Goal: Task Accomplishment & Management: Manage account settings

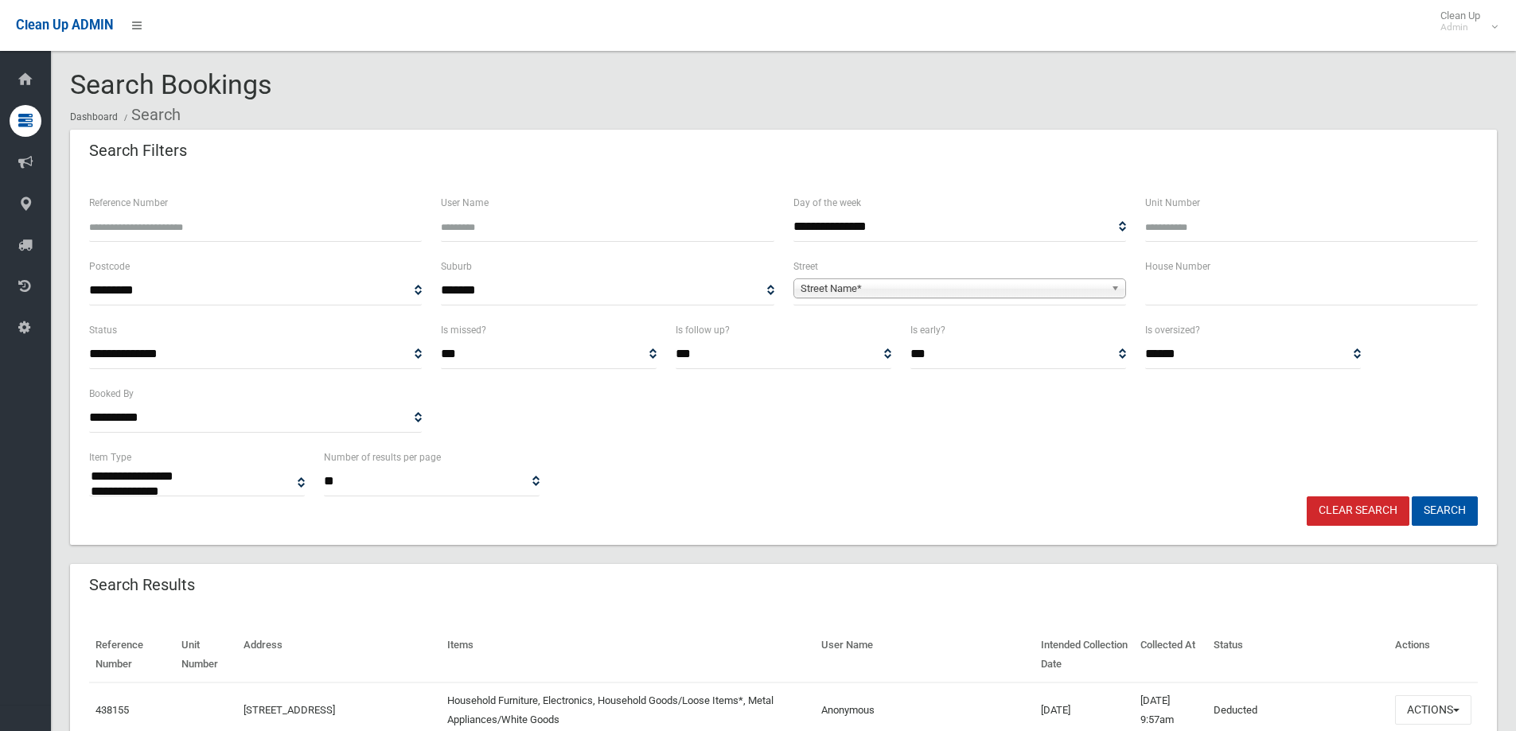
select select
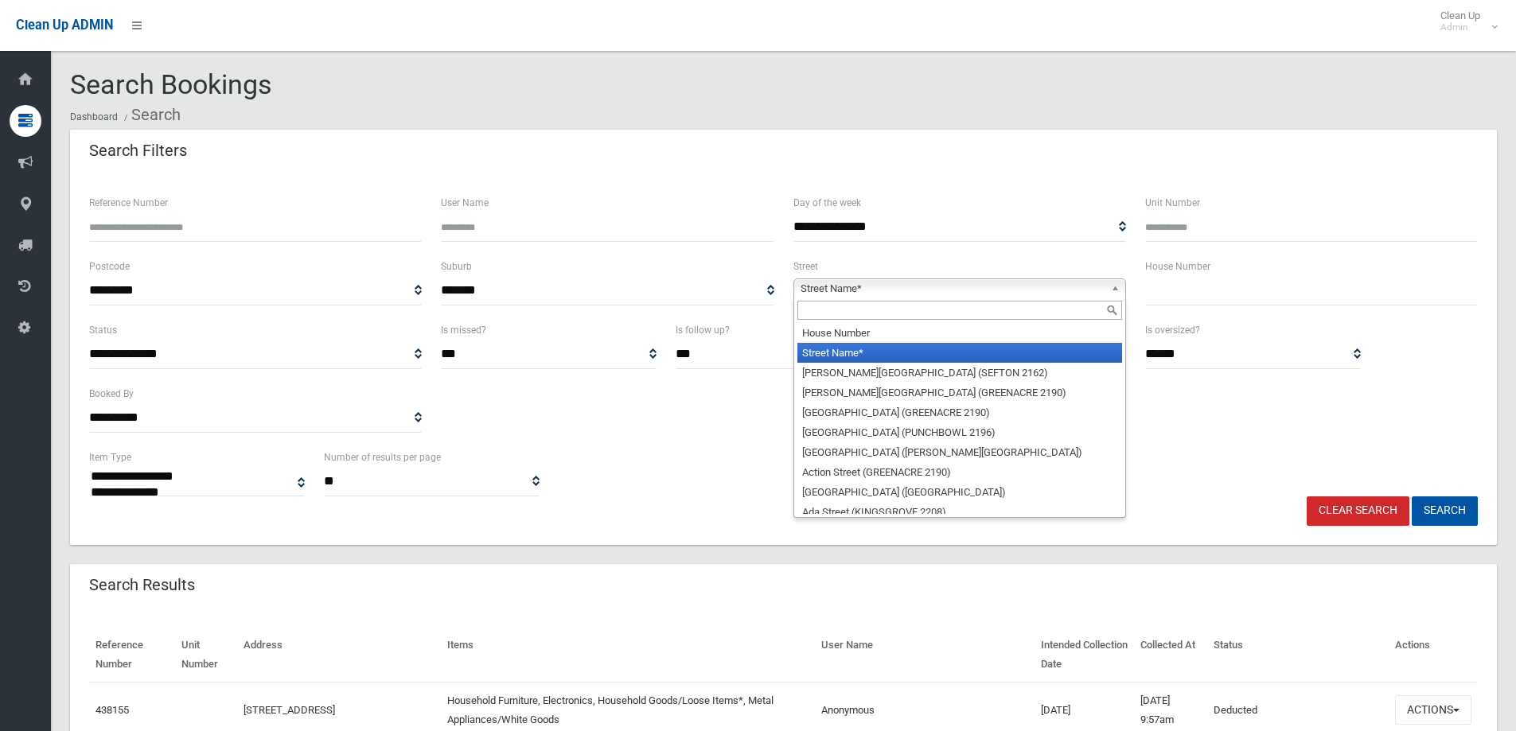
click at [841, 290] on span "Street Name*" at bounding box center [953, 288] width 304 height 19
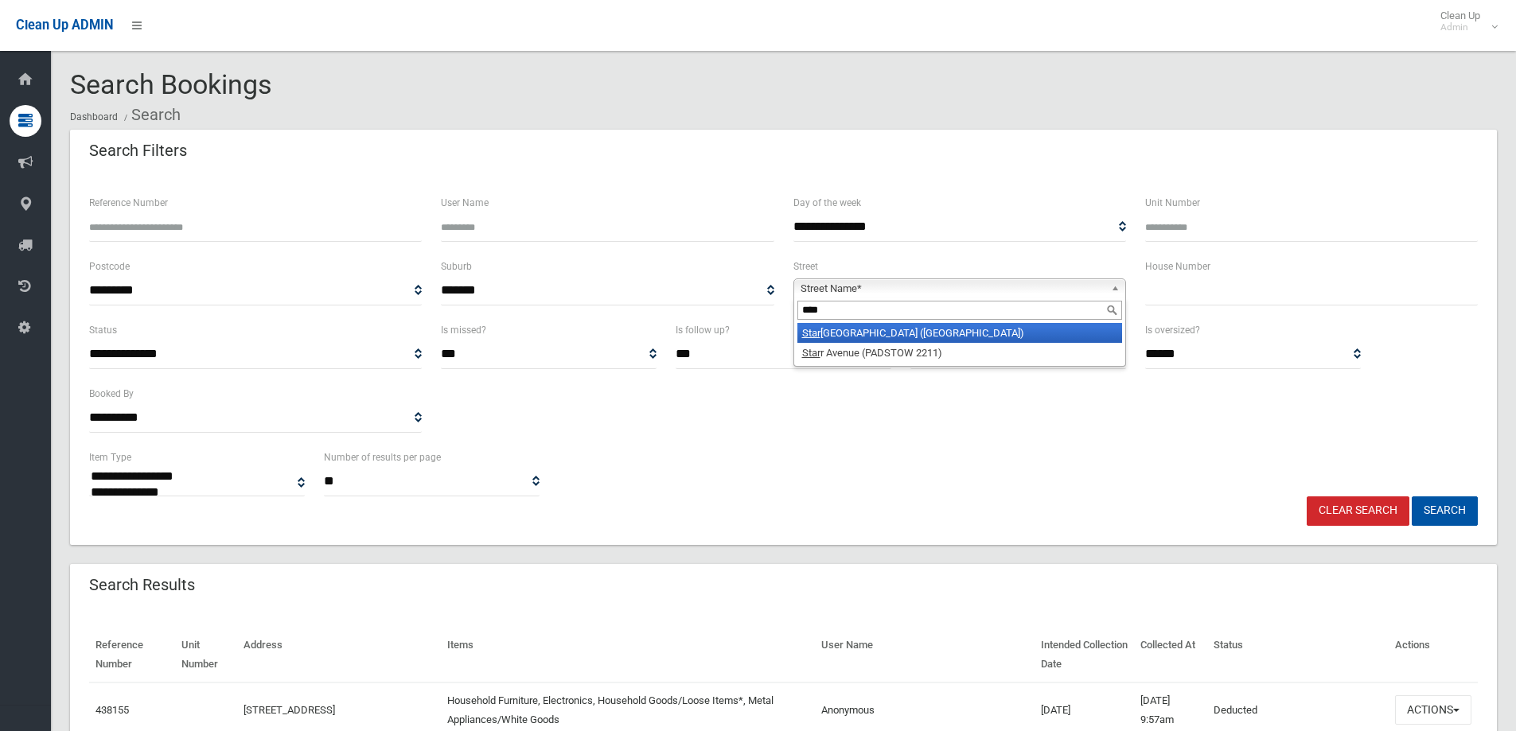
type input "****"
click at [885, 341] on li "[GEOGRAPHIC_DATA] ([GEOGRAPHIC_DATA])" at bounding box center [959, 333] width 325 height 20
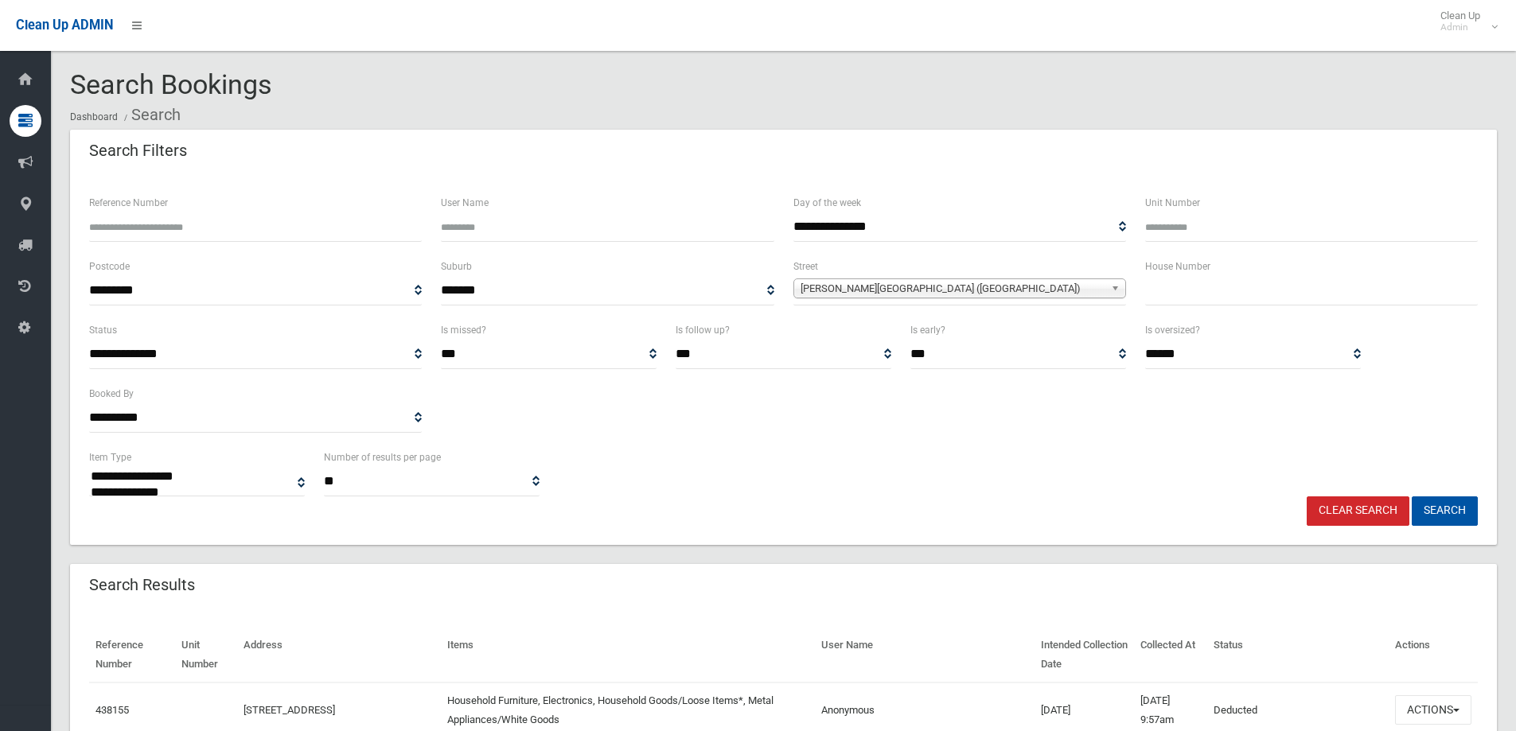
click at [1163, 294] on input "text" at bounding box center [1311, 290] width 333 height 29
type input "**"
click at [1475, 505] on button "Search" at bounding box center [1445, 511] width 66 height 29
click at [1458, 512] on button "Search" at bounding box center [1445, 511] width 66 height 29
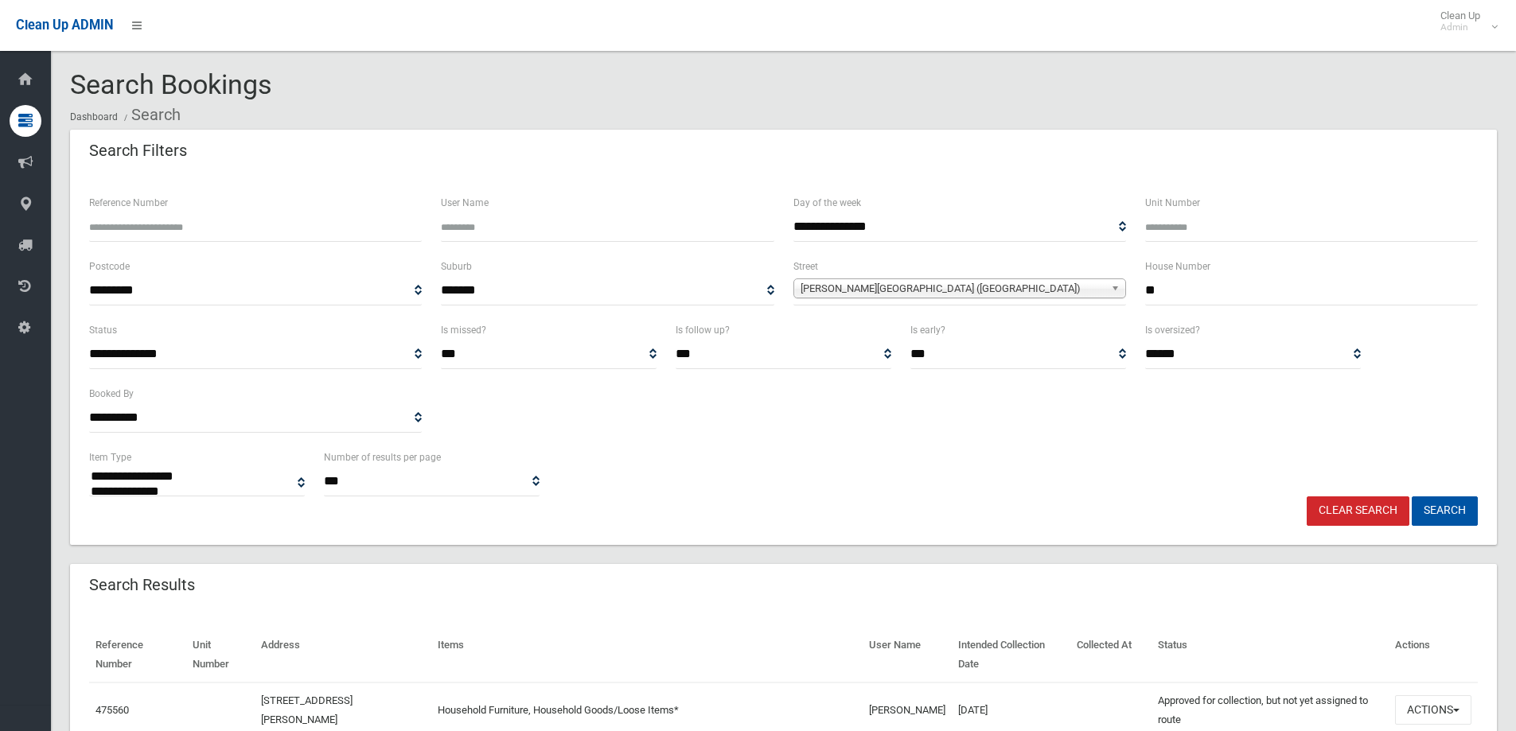
select select
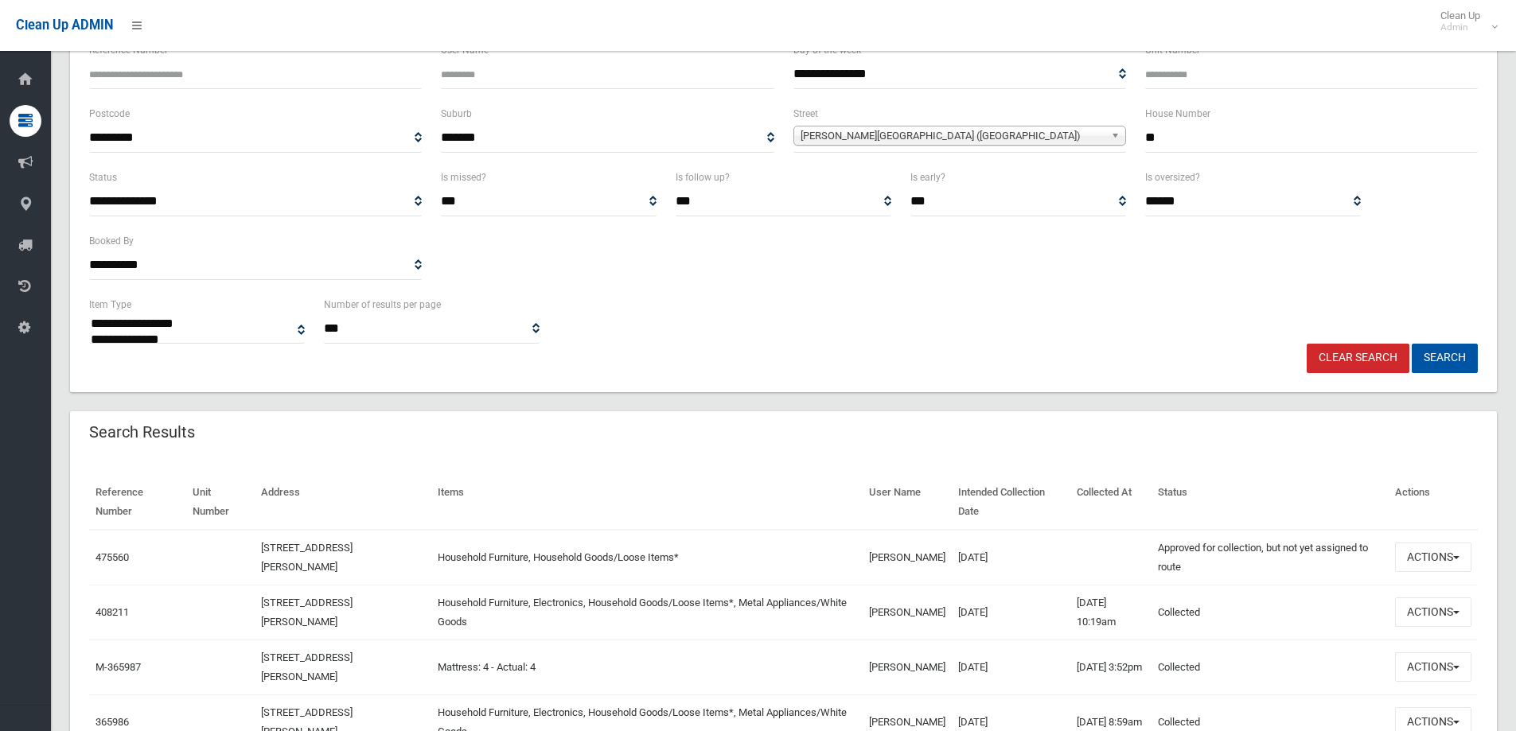
scroll to position [318, 0]
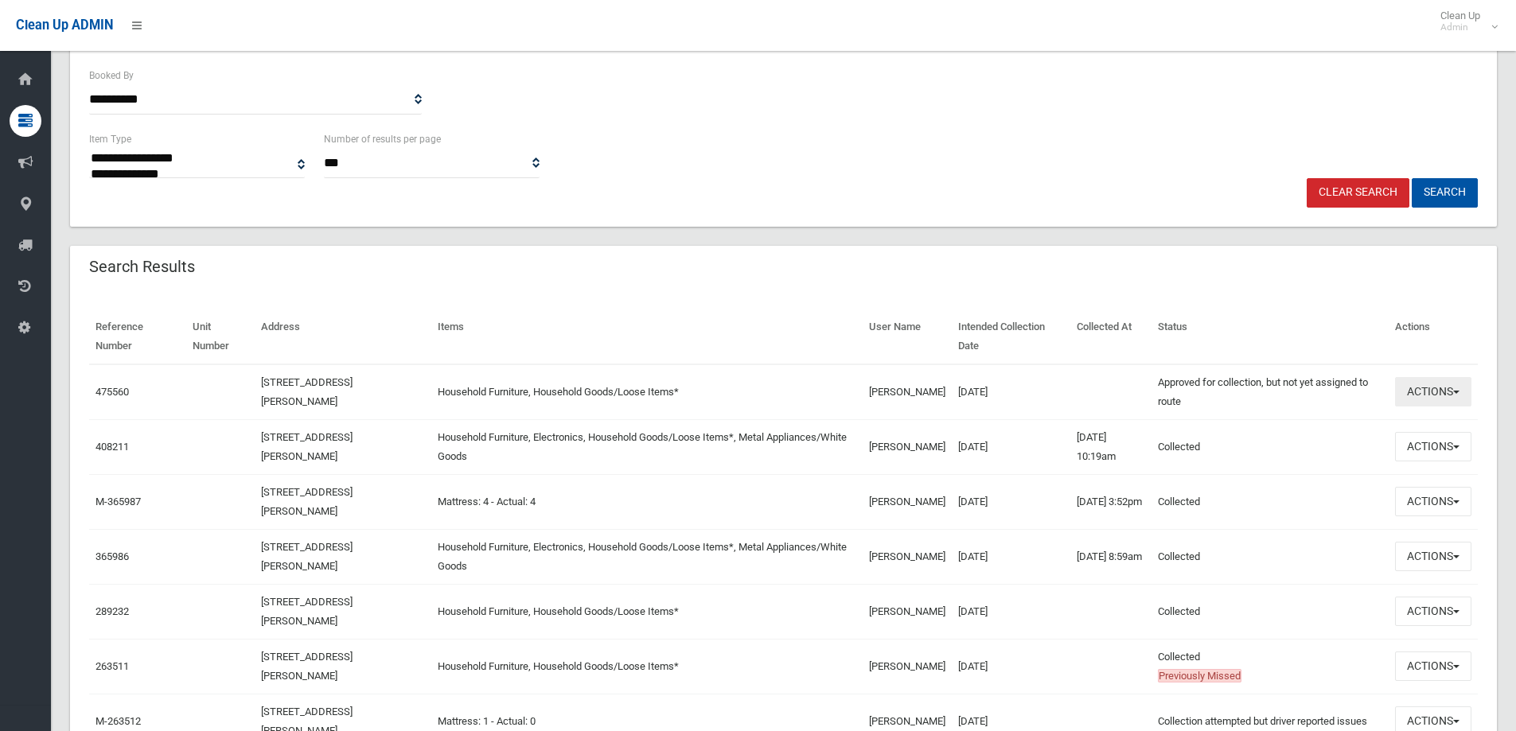
click at [1431, 395] on button "Actions" at bounding box center [1433, 391] width 76 height 29
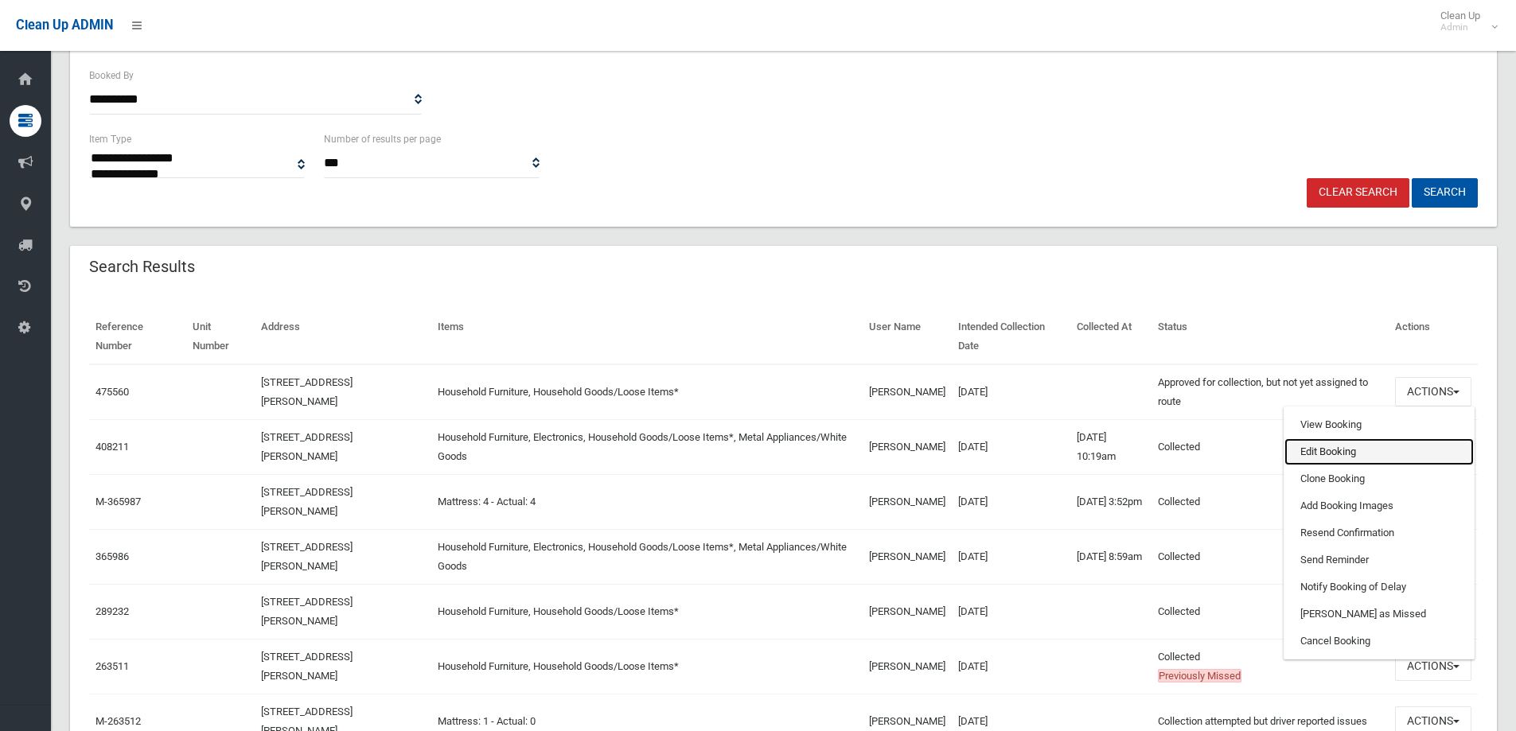
click at [1334, 456] on link "Edit Booking" at bounding box center [1378, 451] width 189 height 27
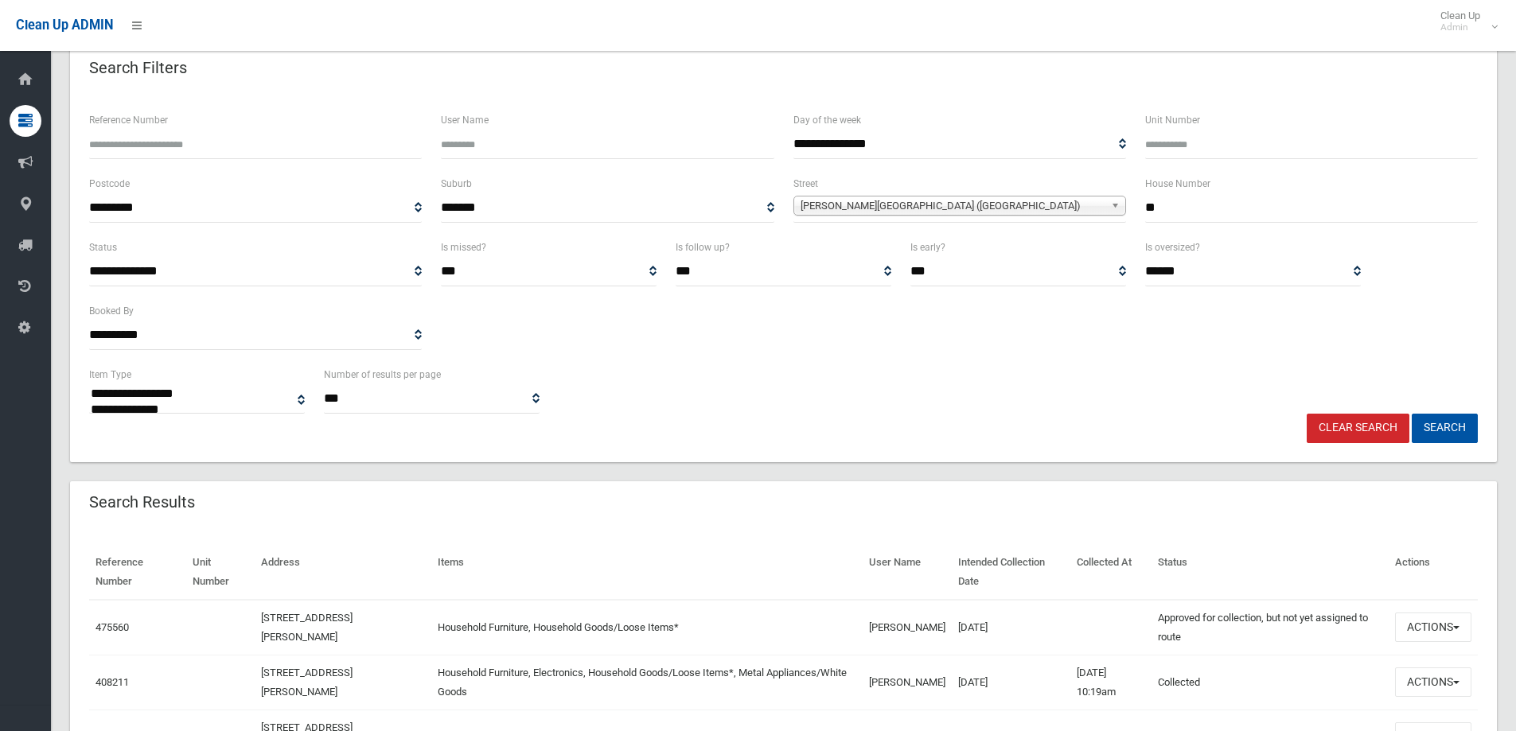
scroll to position [80, 0]
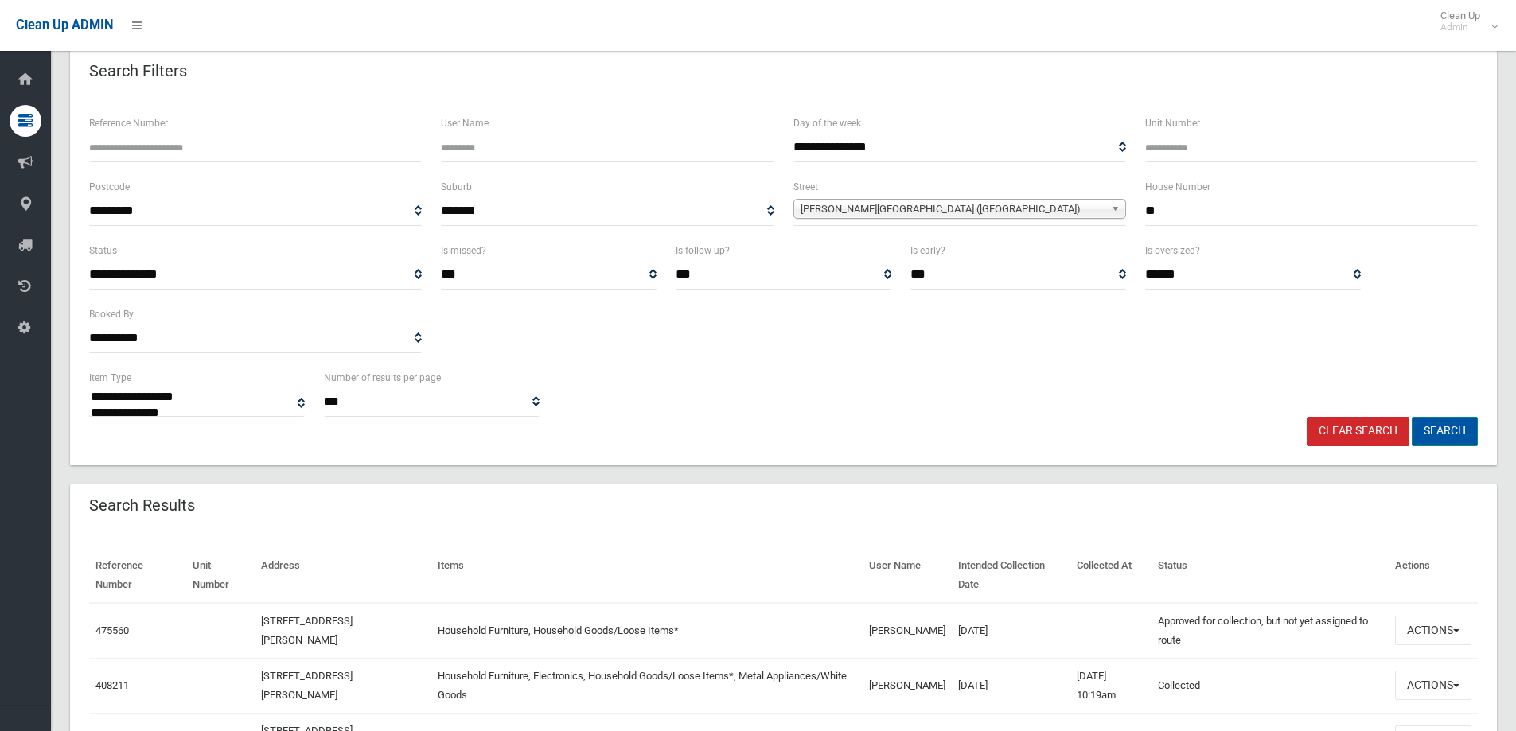
click at [1460, 434] on button "Search" at bounding box center [1445, 431] width 66 height 29
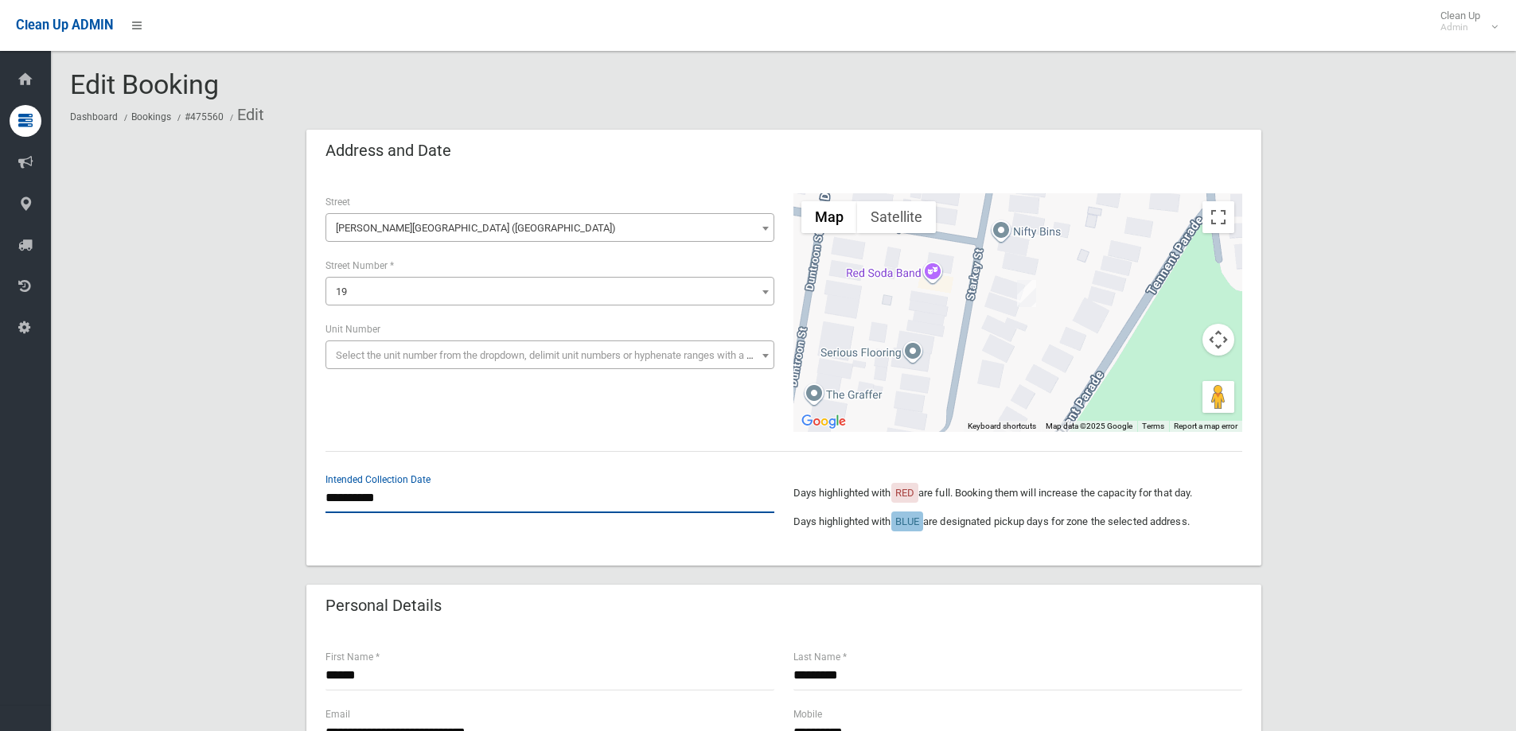
click at [386, 499] on input "**********" at bounding box center [549, 498] width 449 height 29
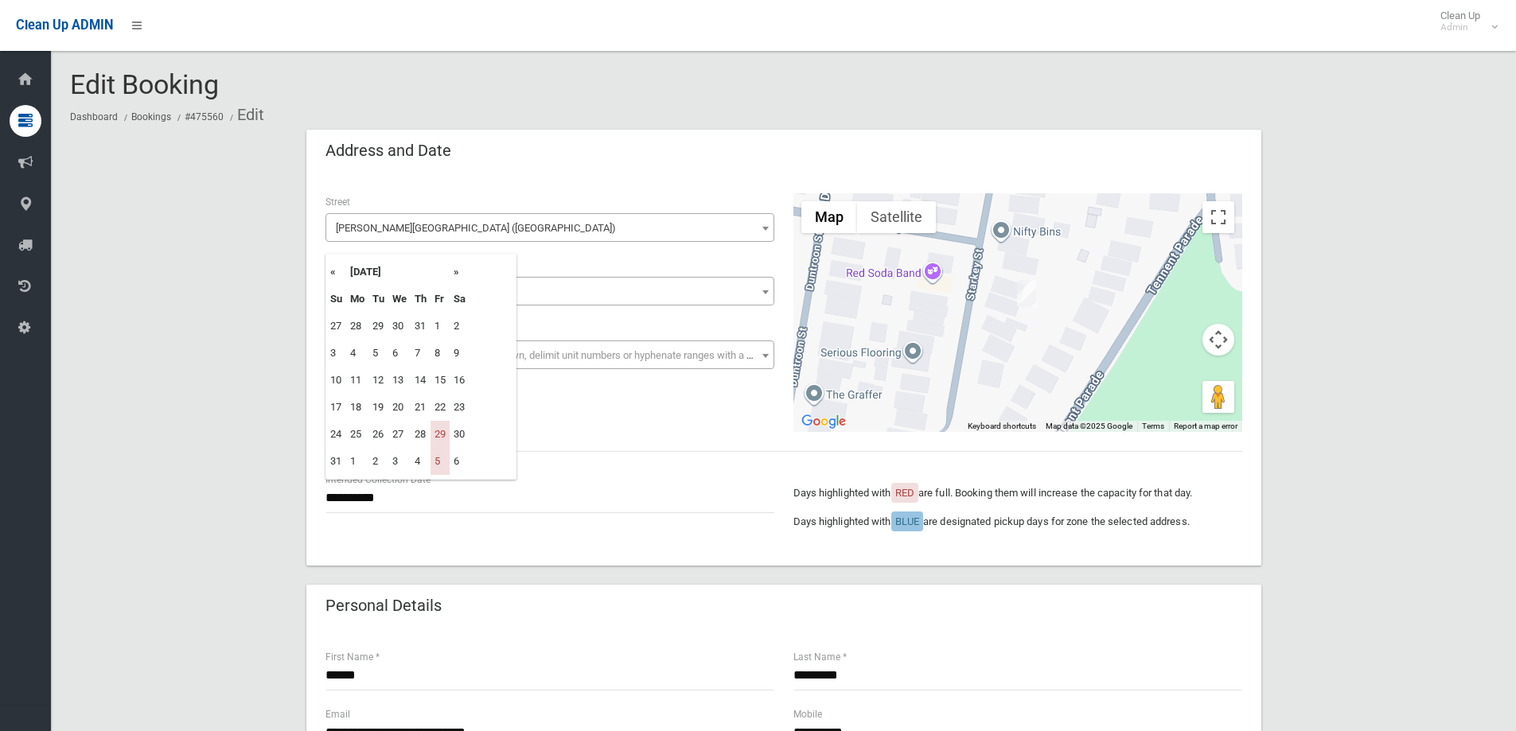
click at [456, 271] on th "»" at bounding box center [460, 272] width 20 height 27
click at [442, 355] on td "12" at bounding box center [440, 353] width 19 height 27
type input "**********"
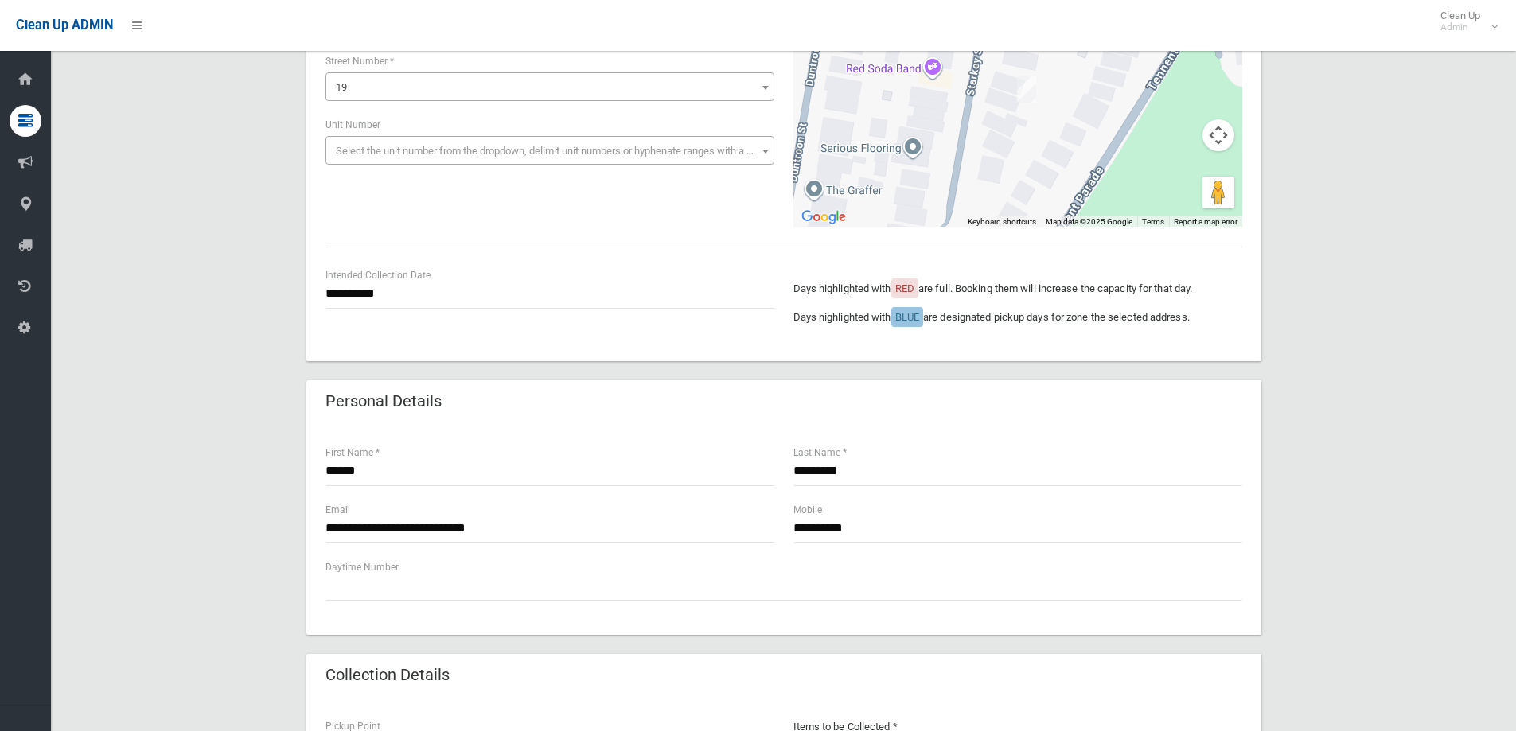
scroll to position [477, 0]
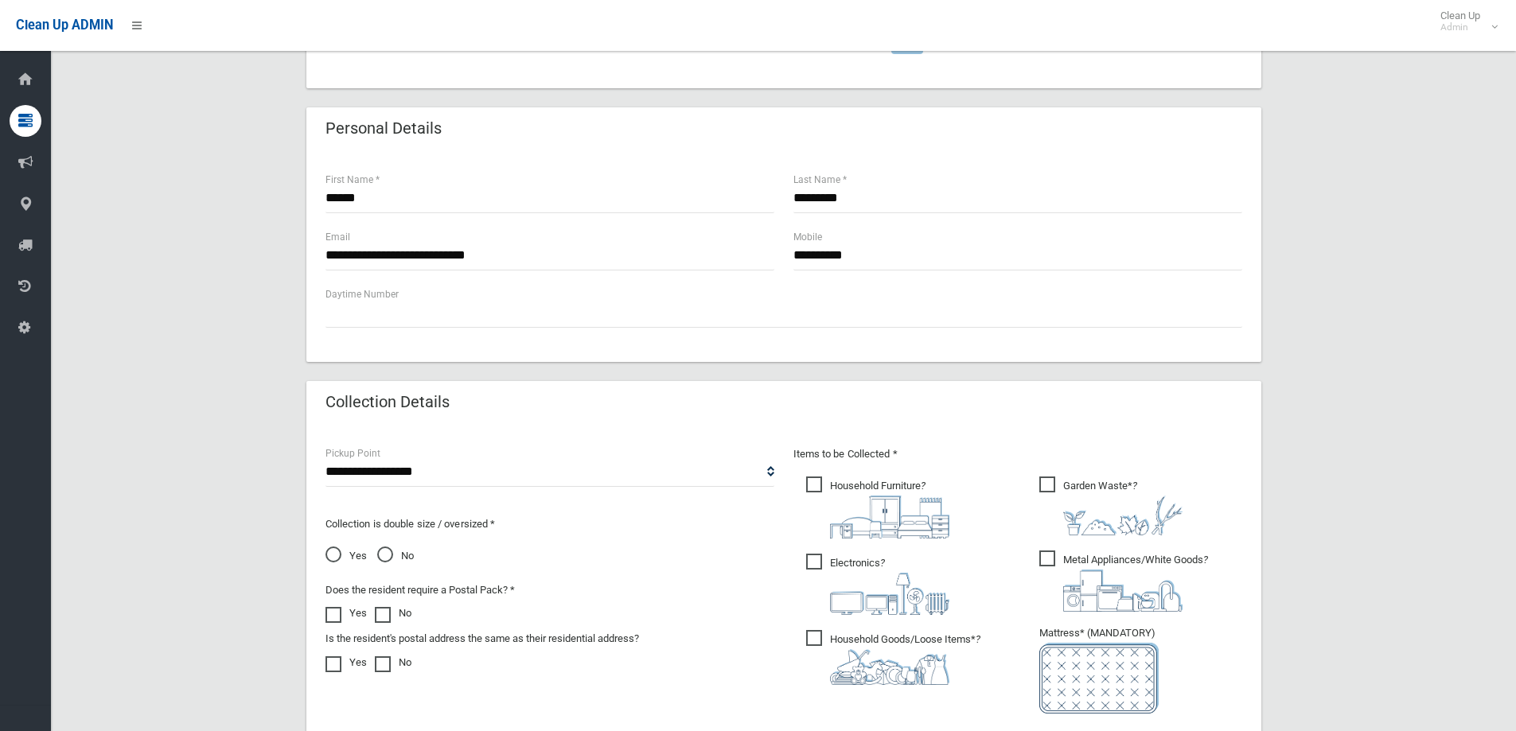
click at [1050, 483] on span "Garden Waste* ?" at bounding box center [1110, 506] width 143 height 59
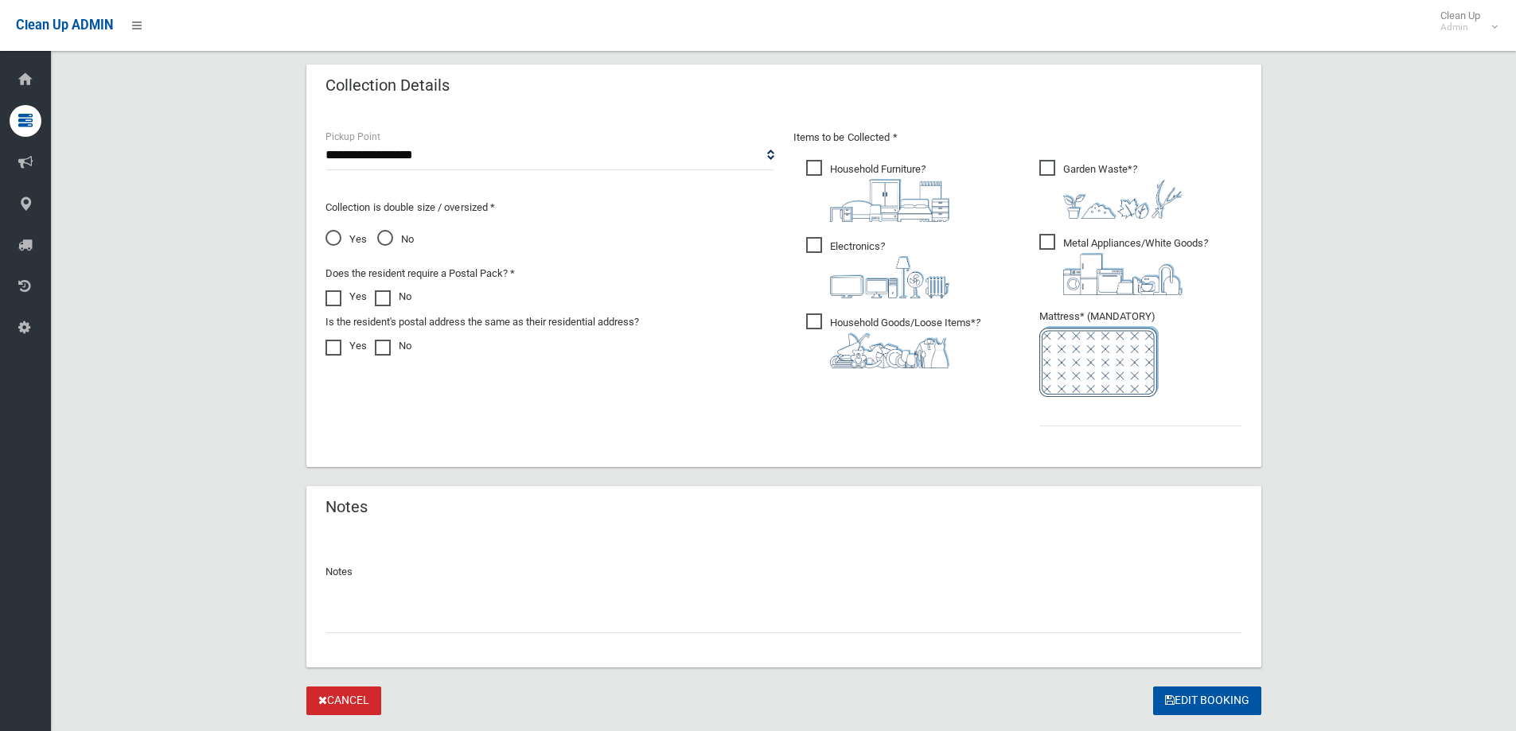
scroll to position [796, 0]
click at [1076, 423] on input "text" at bounding box center [1140, 409] width 203 height 29
type input "*"
click at [1055, 156] on label "Garden Waste* ?" at bounding box center [1110, 186] width 143 height 62
click at [1227, 700] on button "Edit Booking" at bounding box center [1207, 699] width 108 height 29
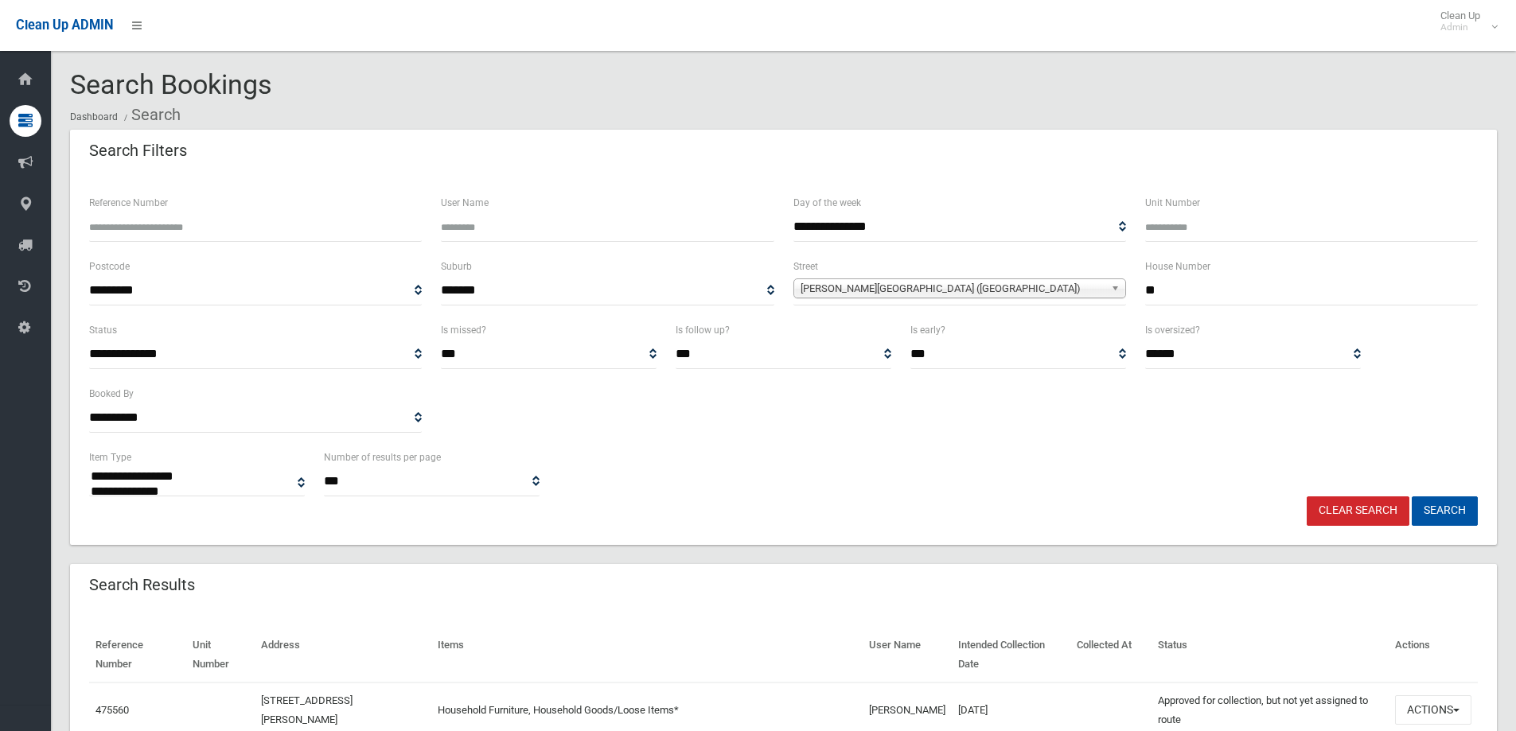
select select
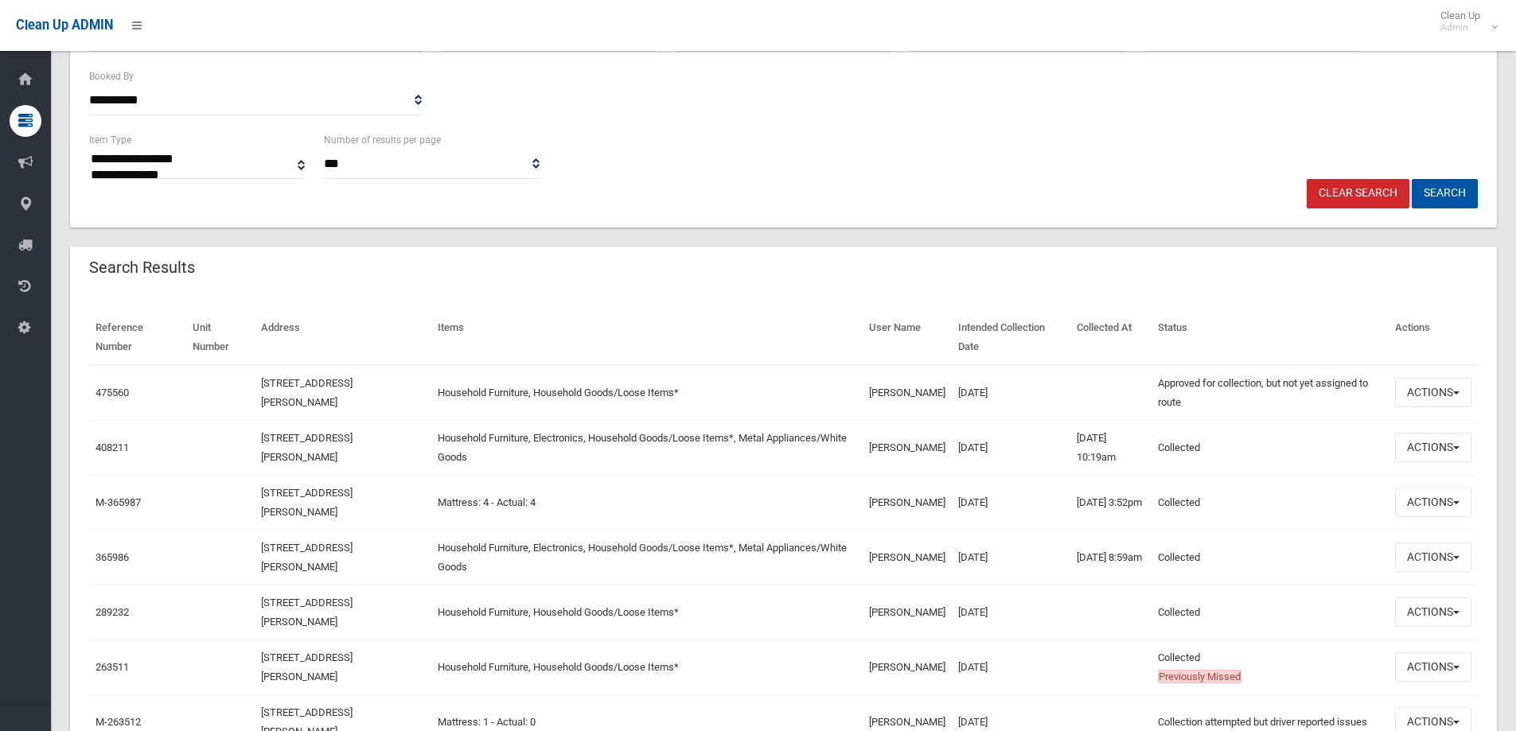
scroll to position [318, 0]
click at [1432, 394] on button "Actions" at bounding box center [1433, 391] width 76 height 29
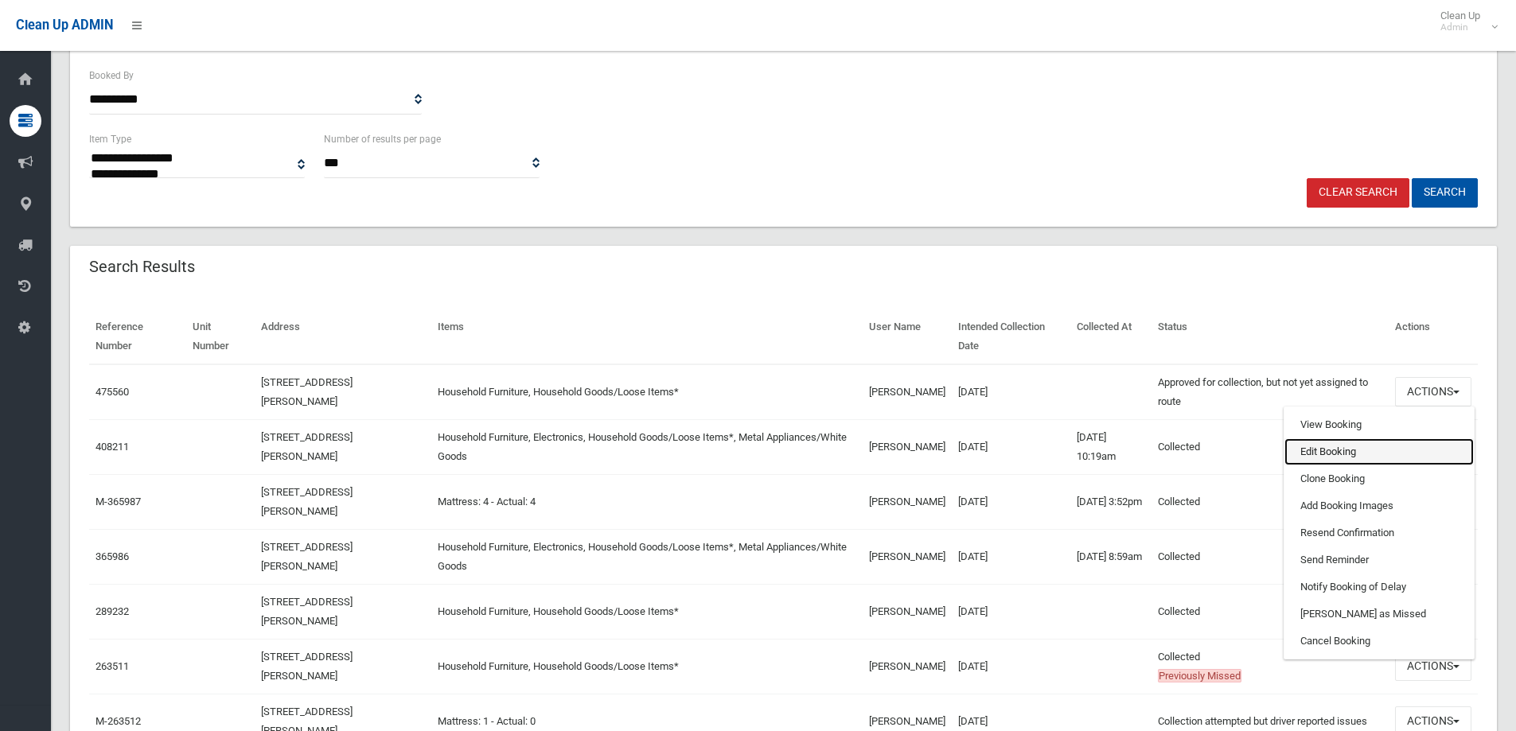
click at [1315, 451] on link "Edit Booking" at bounding box center [1378, 451] width 189 height 27
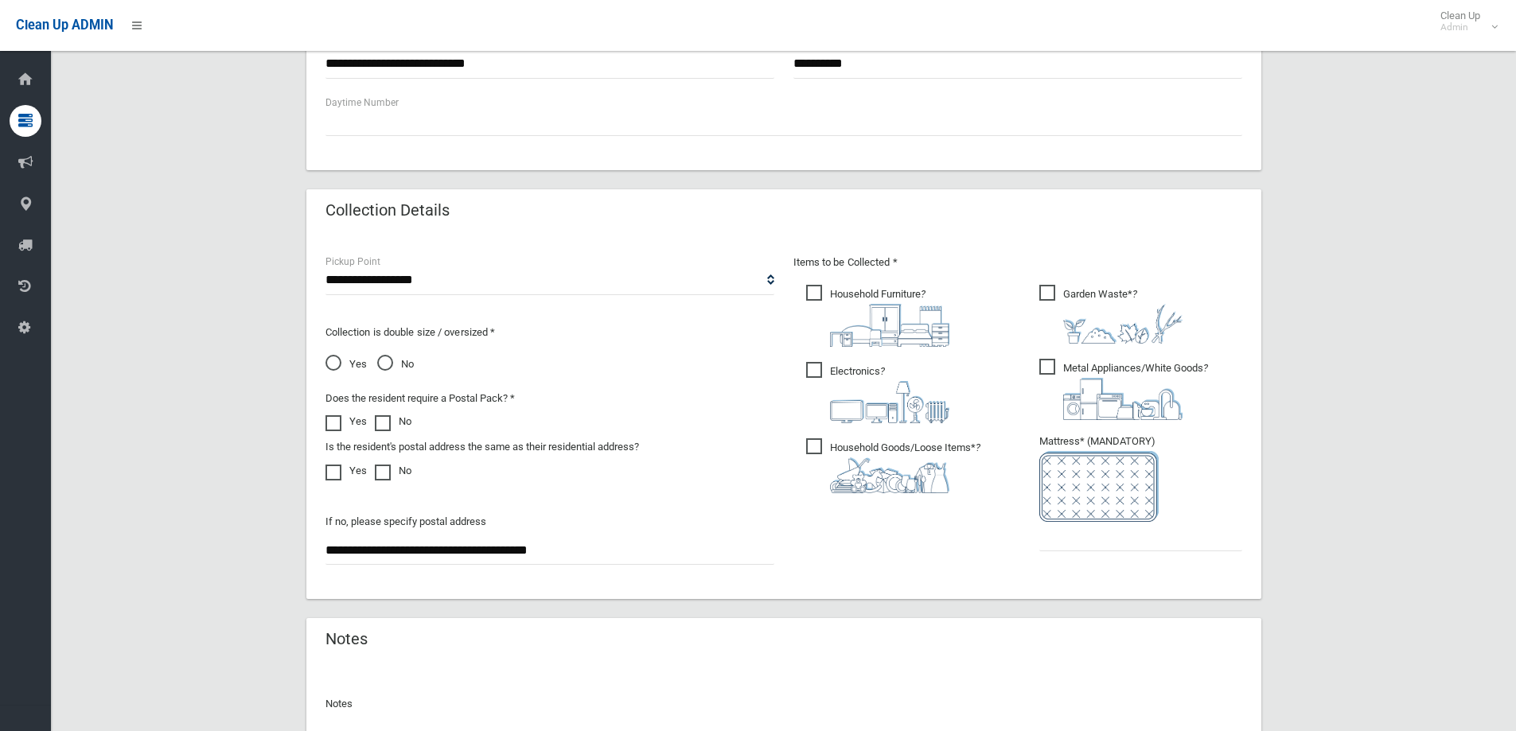
scroll to position [716, 0]
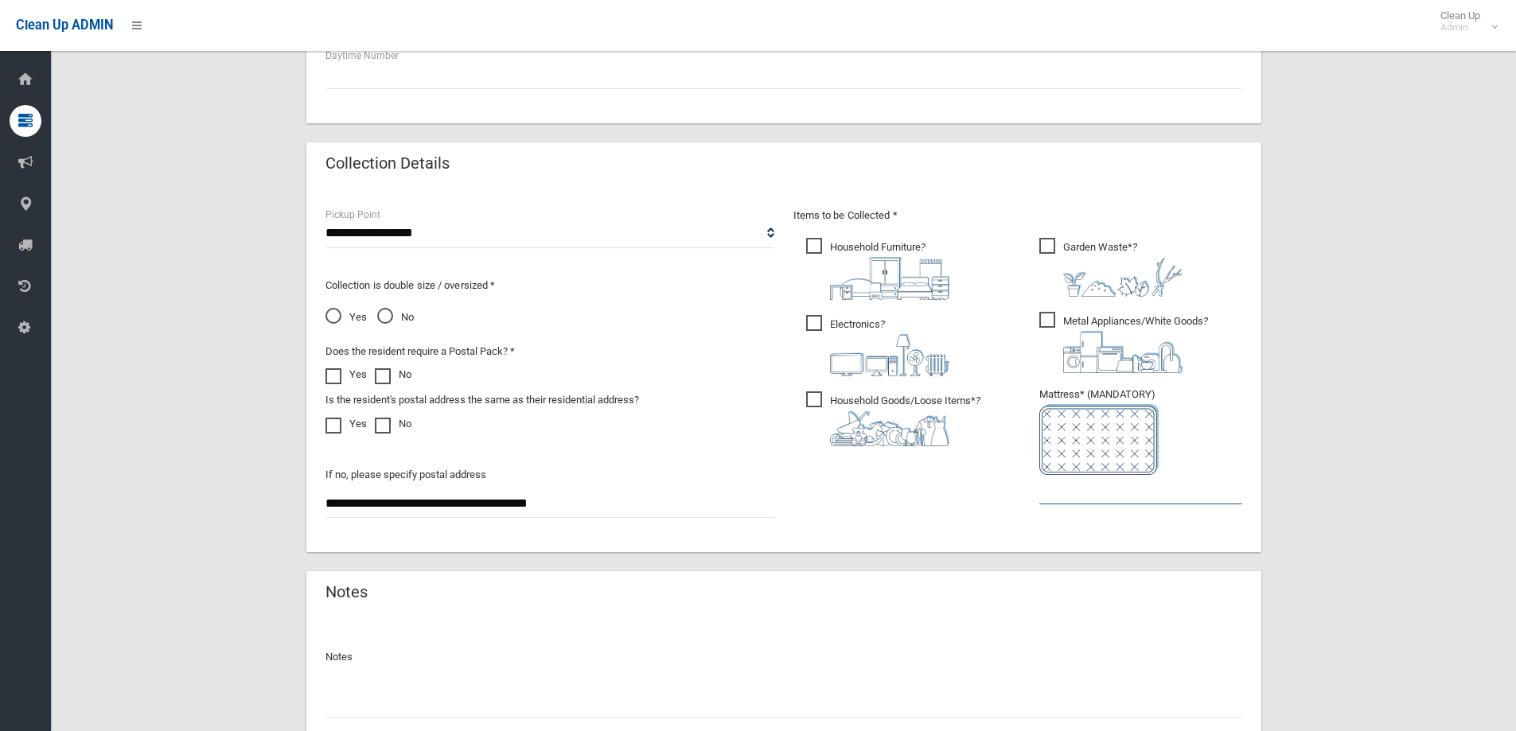
click at [1076, 500] on input "text" at bounding box center [1140, 489] width 203 height 29
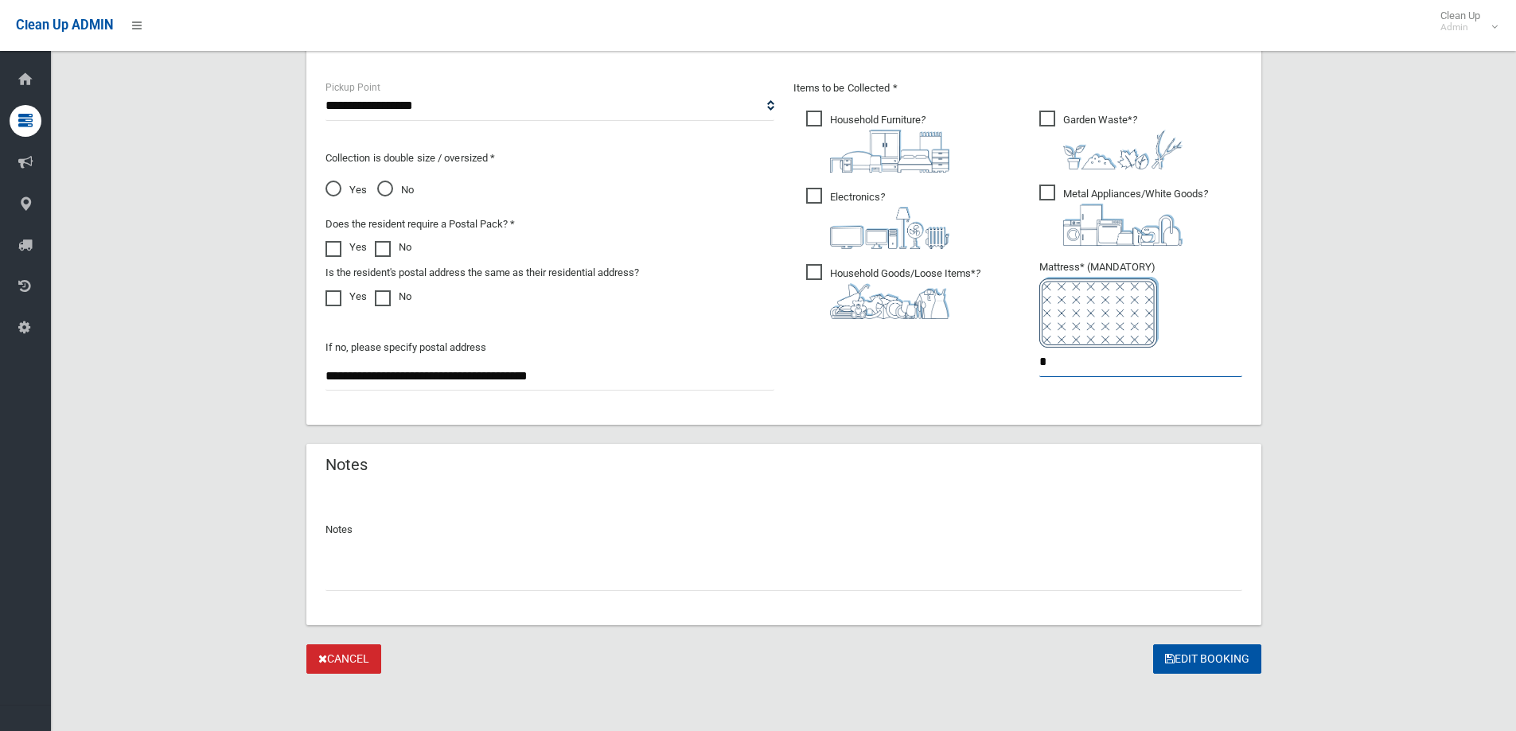
type input "*"
click at [427, 579] on input "text" at bounding box center [783, 576] width 917 height 29
click at [774, 574] on input "**********" at bounding box center [783, 576] width 917 height 29
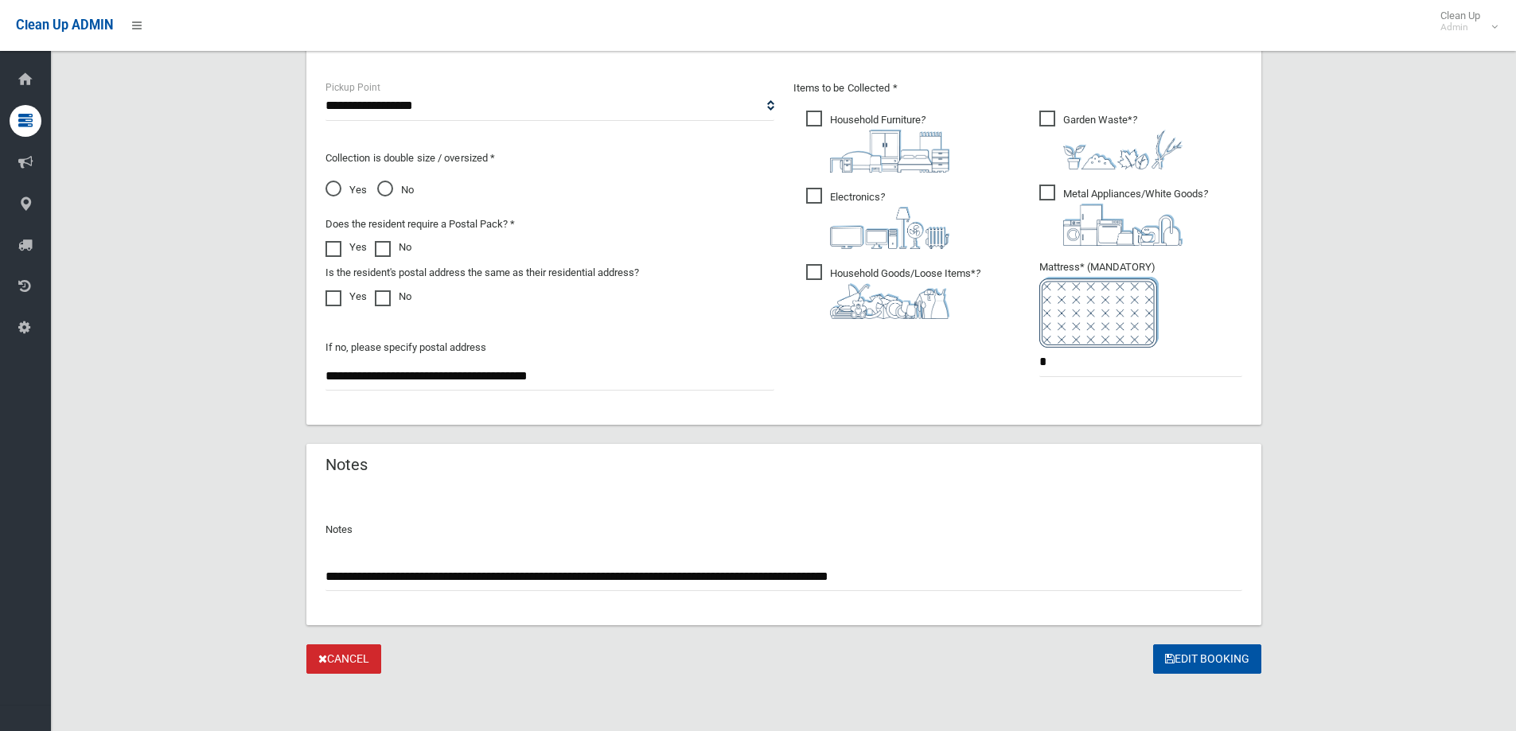
click at [880, 577] on input "**********" at bounding box center [783, 576] width 917 height 29
type input "**********"
click at [1202, 664] on button "Edit Booking" at bounding box center [1207, 659] width 108 height 29
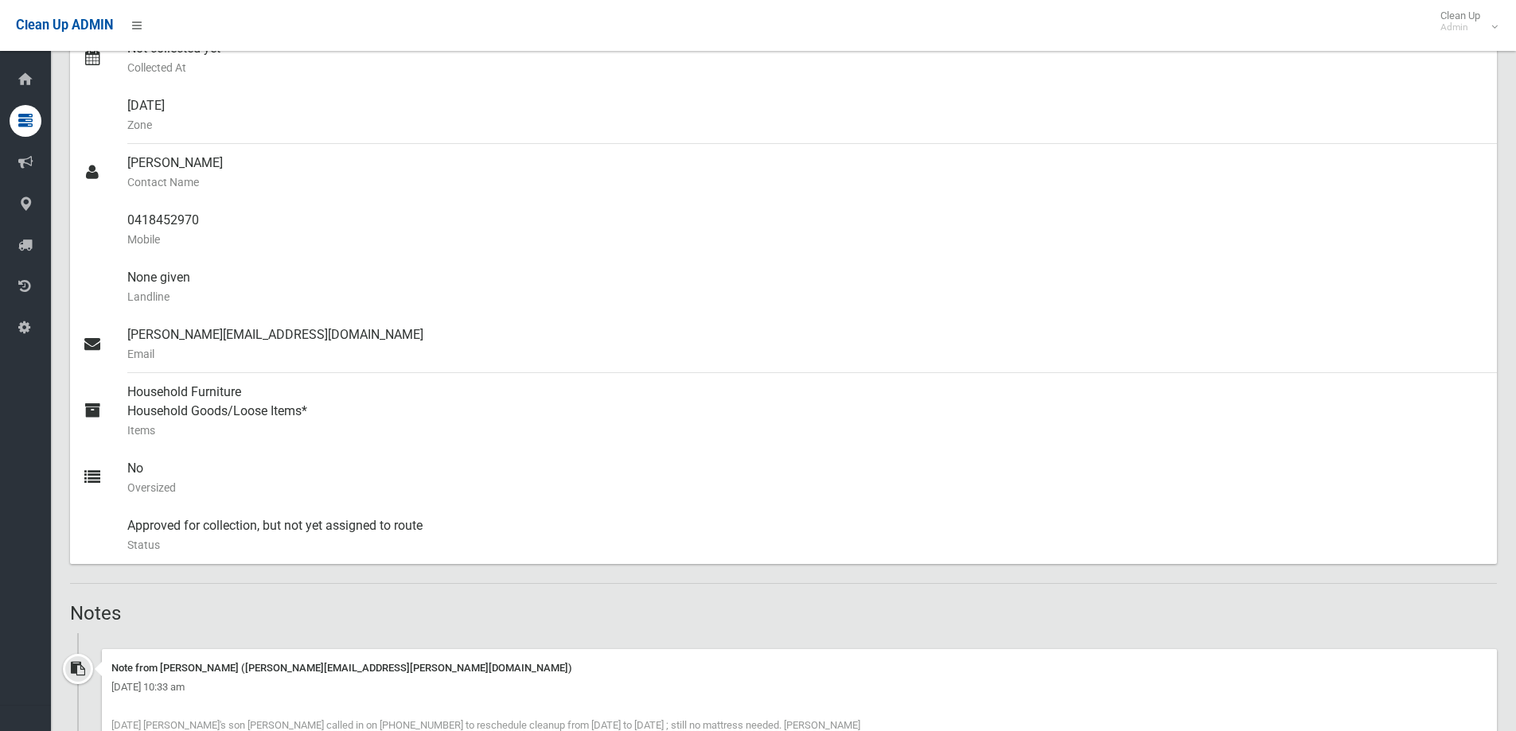
scroll to position [80, 0]
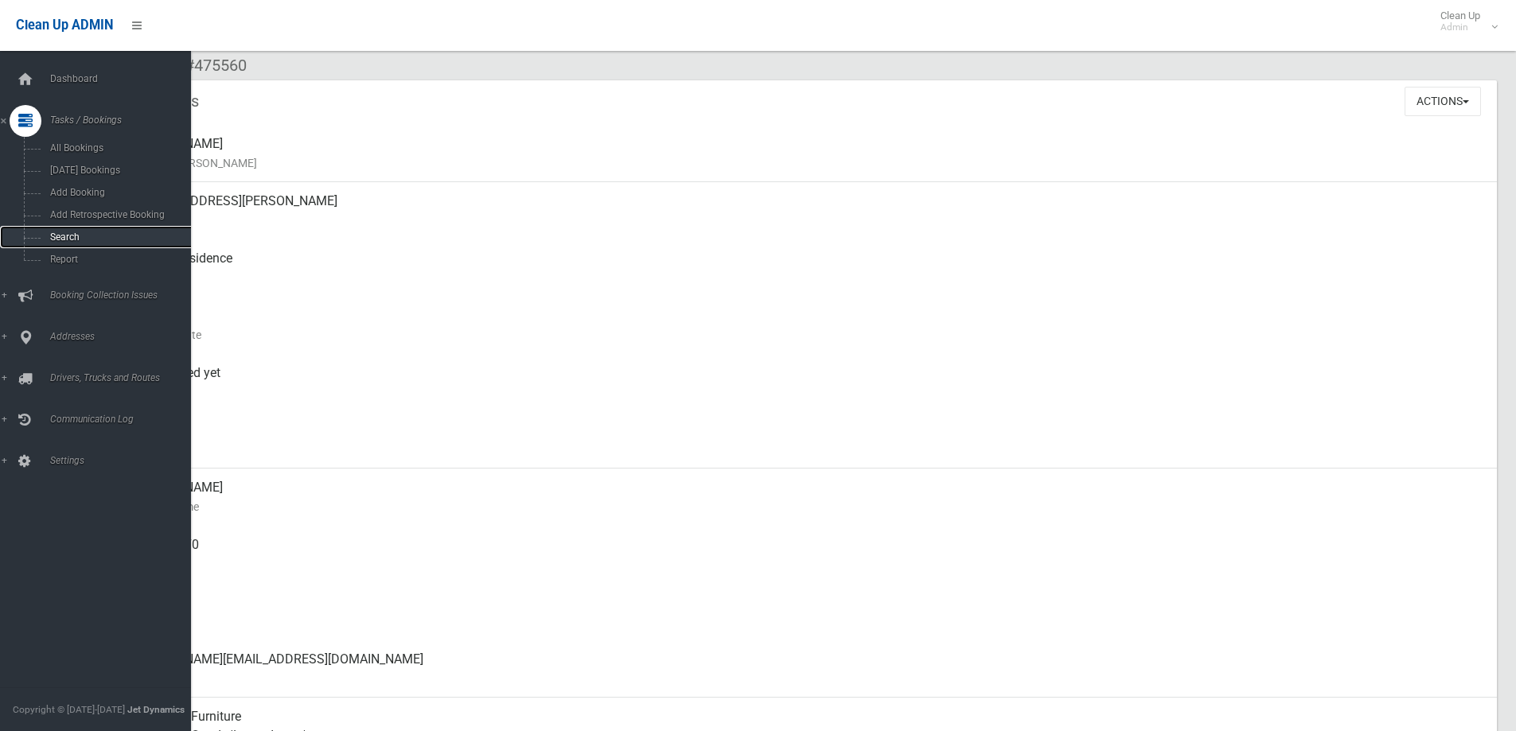
click at [64, 244] on link "Search" at bounding box center [101, 237] width 203 height 22
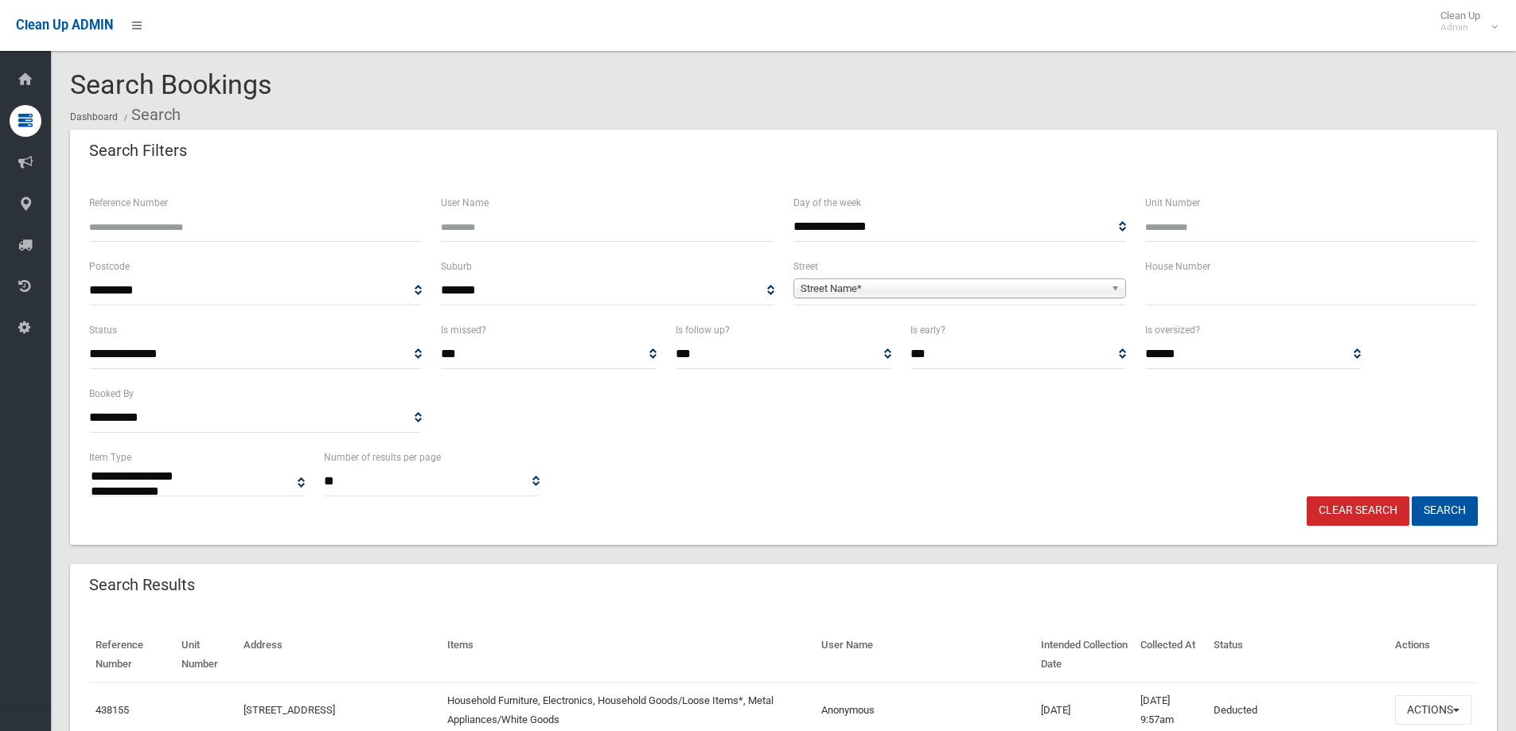
select select
